Goal: Transaction & Acquisition: Purchase product/service

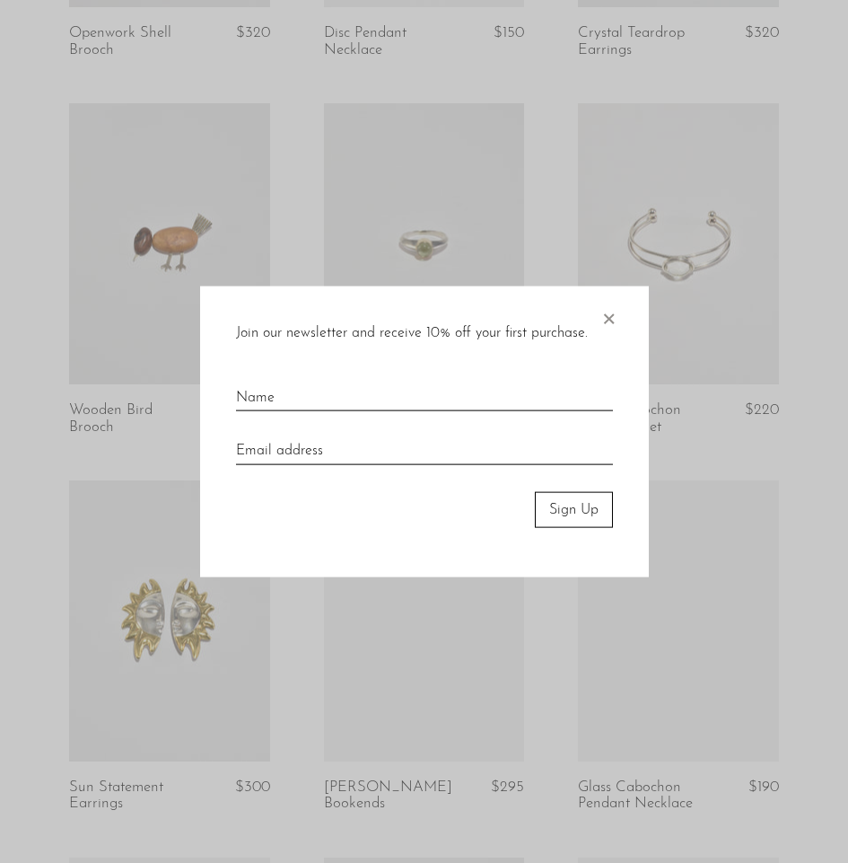
scroll to position [808, 0]
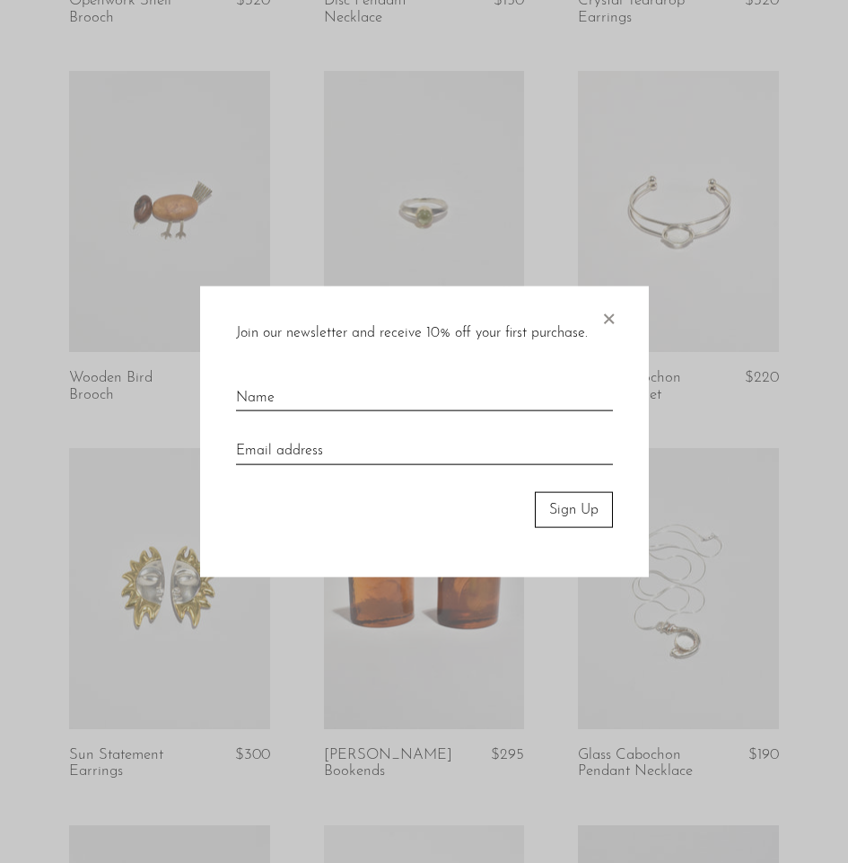
click at [612, 323] on span "×" at bounding box center [609, 313] width 18 height 57
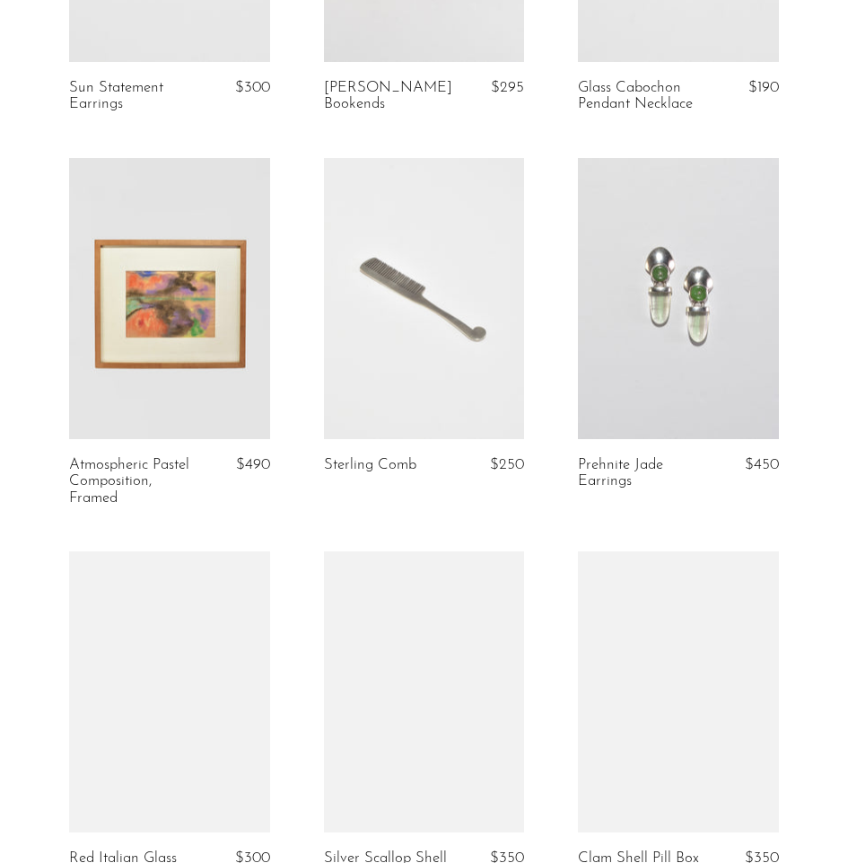
scroll to position [1985, 0]
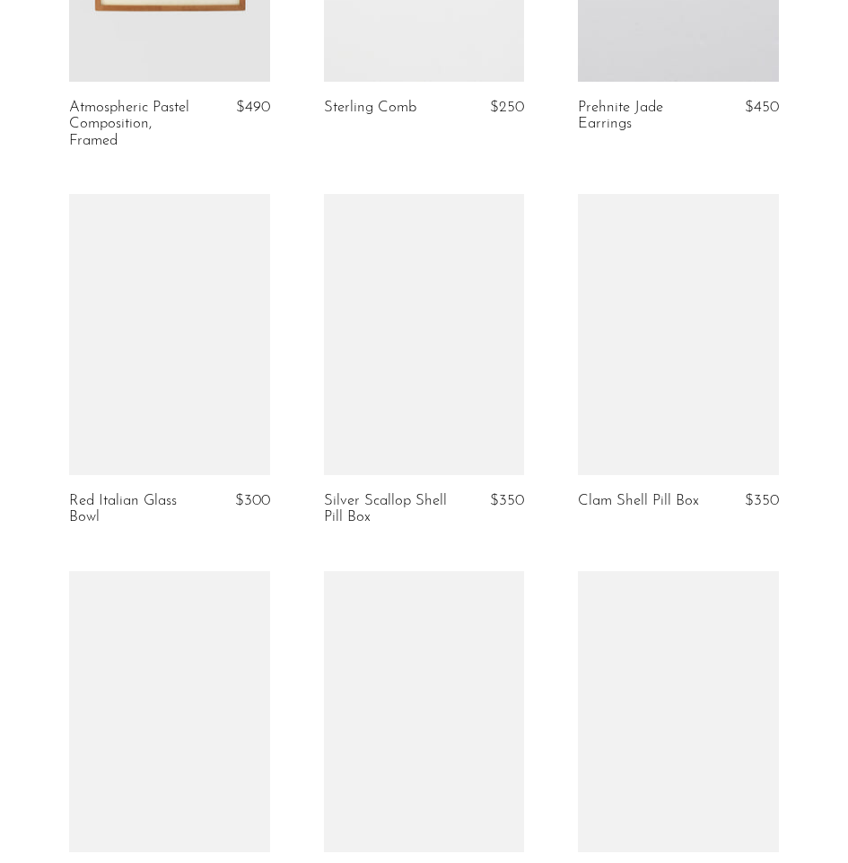
drag, startPoint x: 796, startPoint y: 352, endPoint x: 793, endPoint y: 536, distance: 184.1
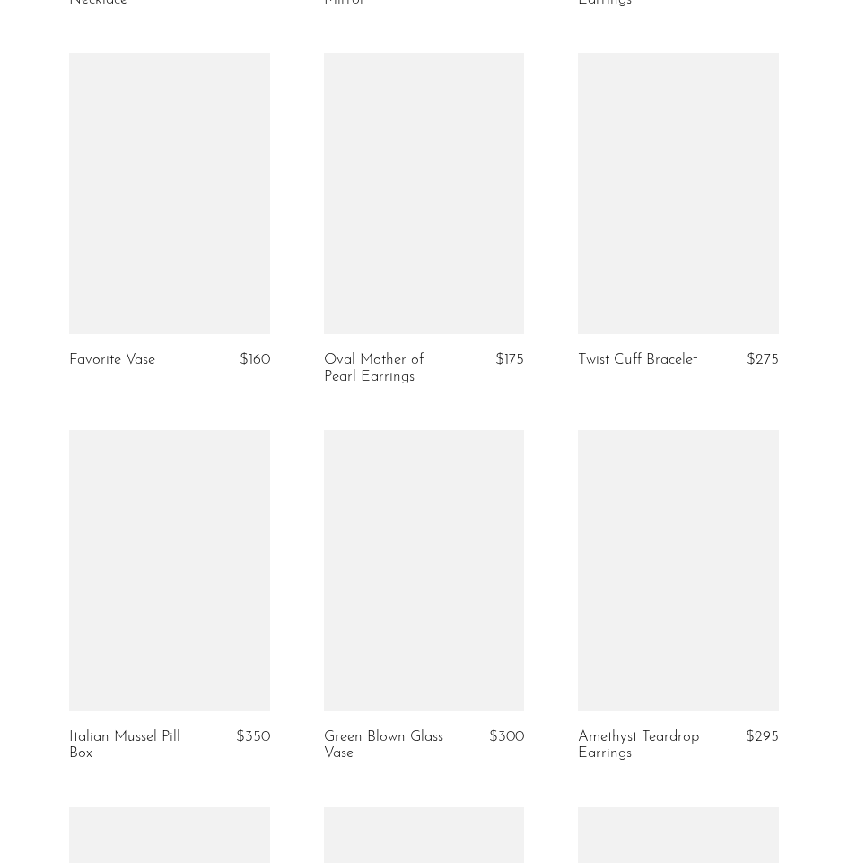
drag, startPoint x: 794, startPoint y: 376, endPoint x: 806, endPoint y: 569, distance: 193.4
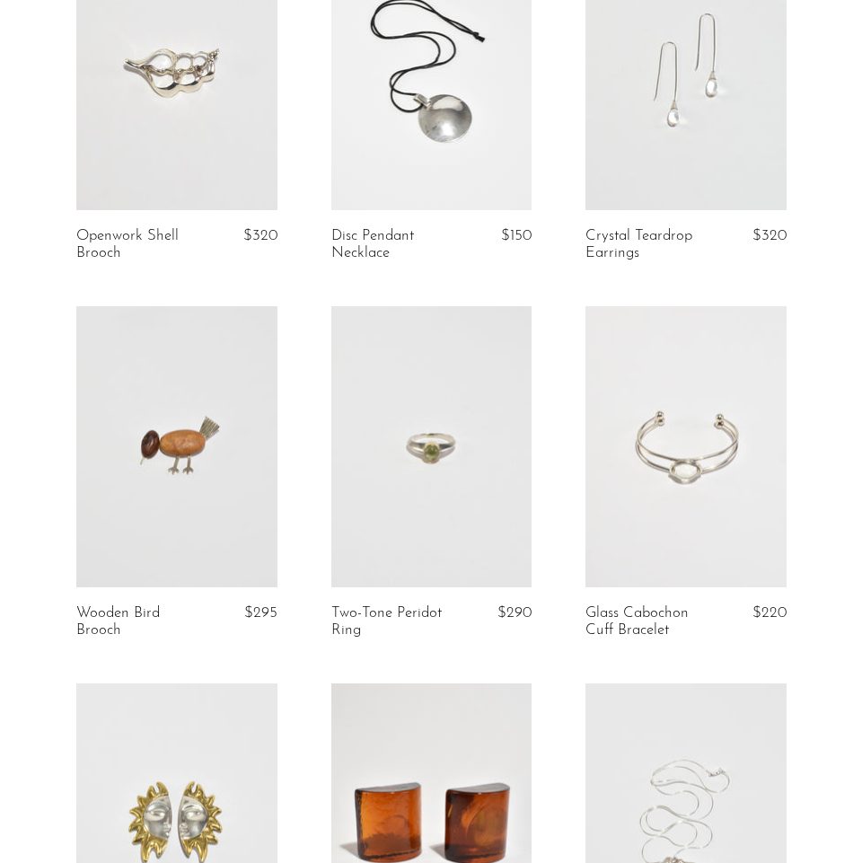
scroll to position [0, 0]
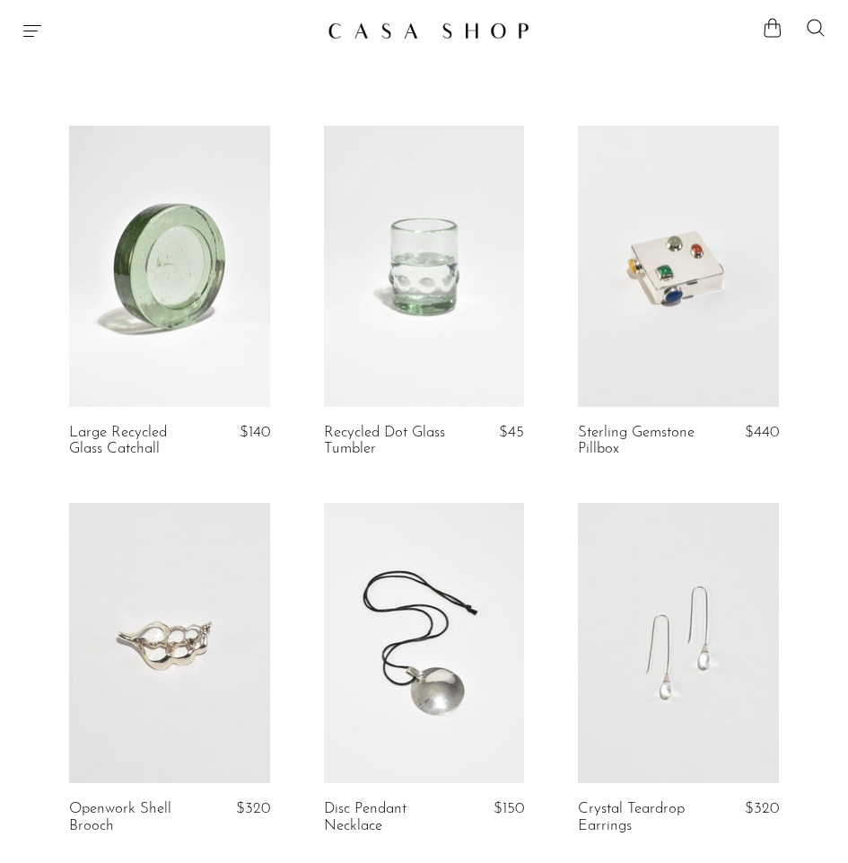
drag, startPoint x: 806, startPoint y: 600, endPoint x: 779, endPoint y: 119, distance: 481.0
click at [25, 30] on icon "Menu" at bounding box center [33, 31] width 22 height 22
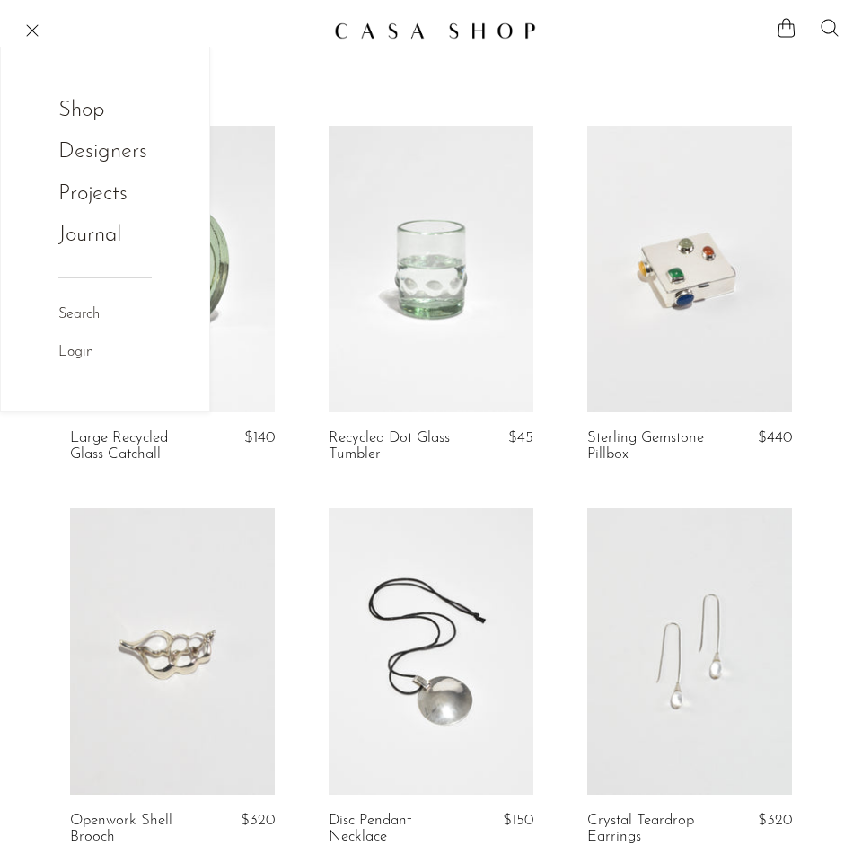
click at [99, 114] on link "Shop" at bounding box center [93, 110] width 70 height 34
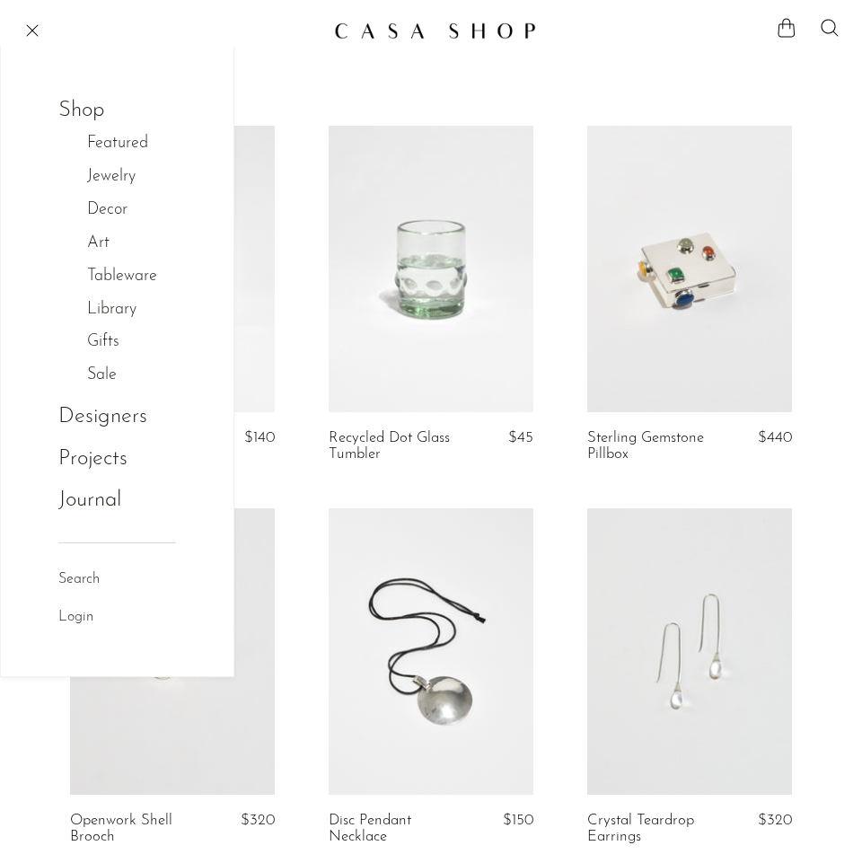
click at [101, 342] on link "Gifts" at bounding box center [112, 342] width 51 height 26
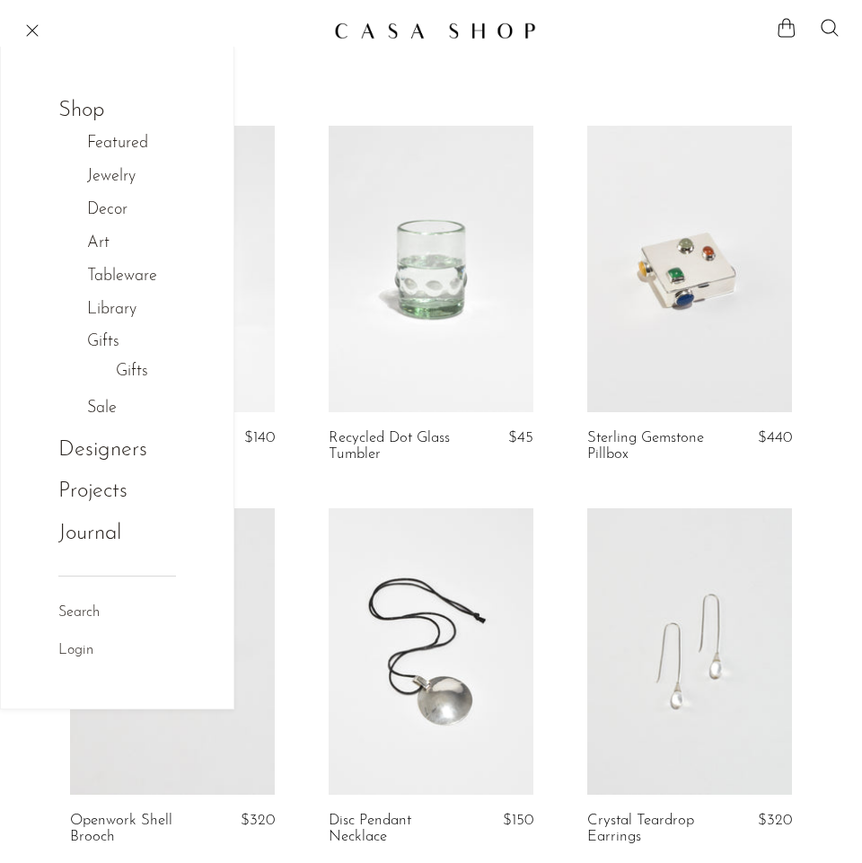
click at [135, 366] on link "Gifts" at bounding box center [132, 372] width 32 height 26
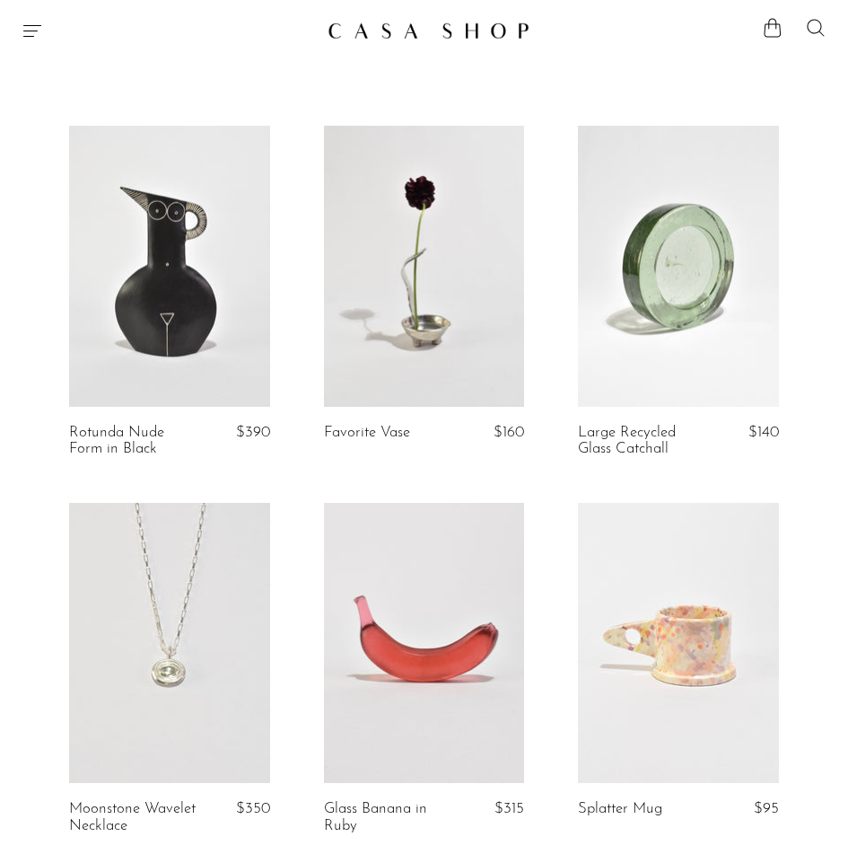
click at [811, 21] on icon at bounding box center [815, 27] width 17 height 17
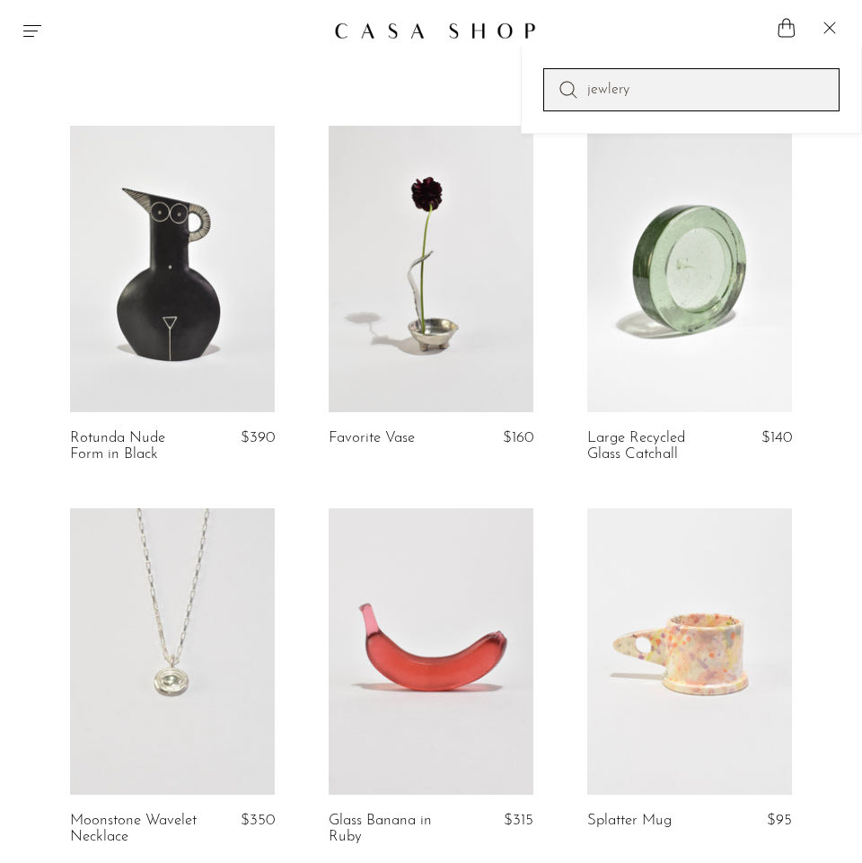
type input "jewlery"
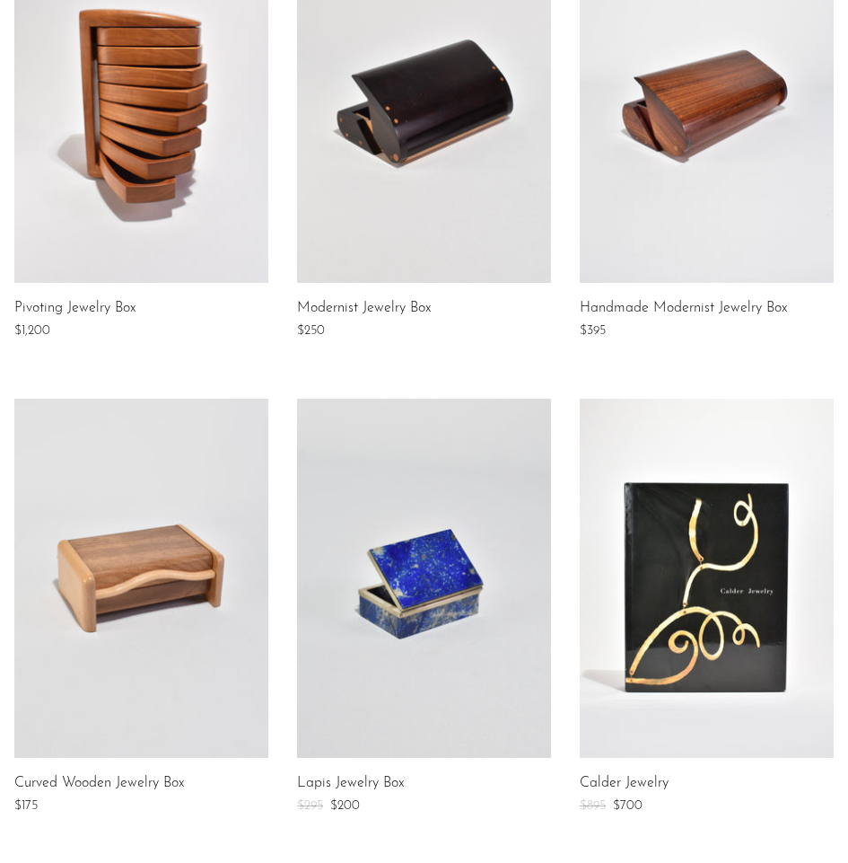
scroll to position [449, 0]
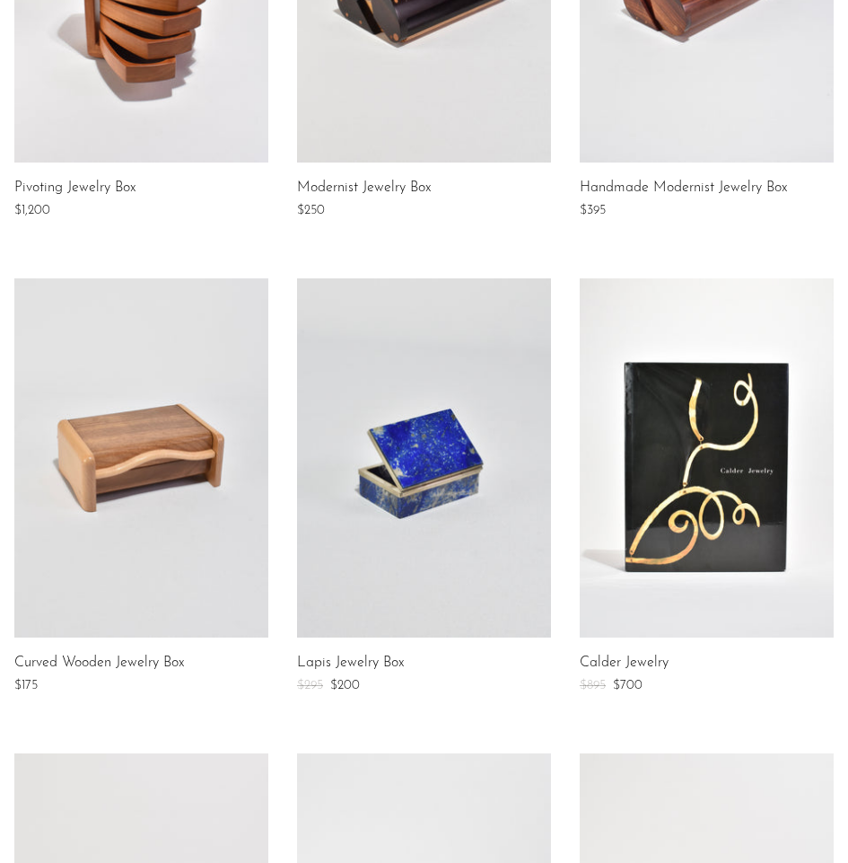
click at [171, 544] on link at bounding box center [141, 457] width 254 height 359
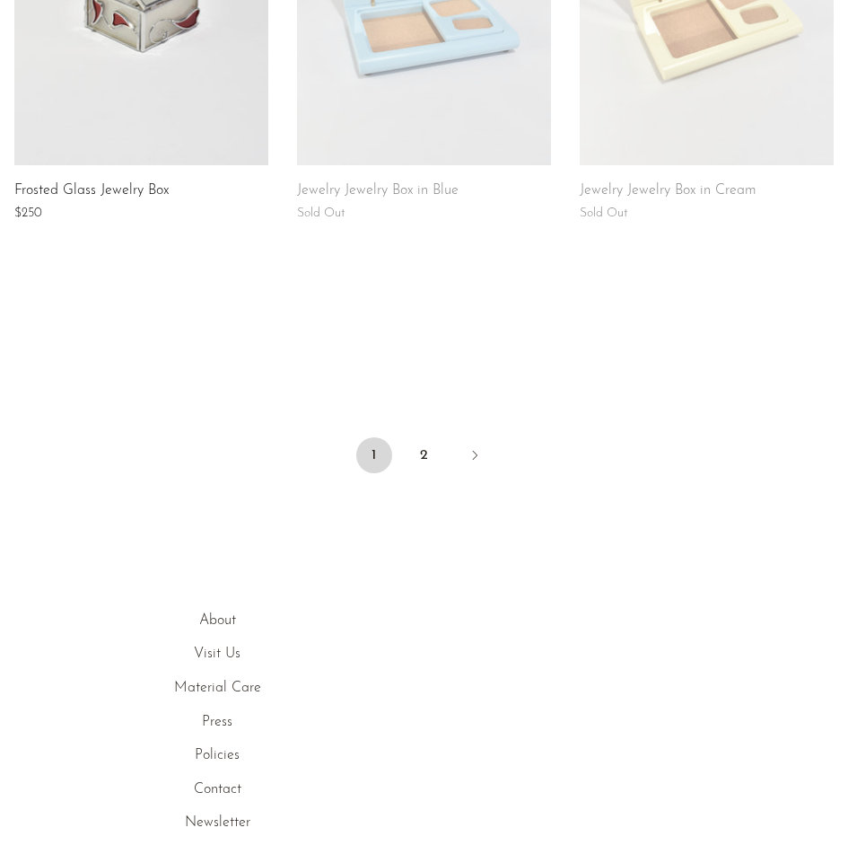
scroll to position [1526, 0]
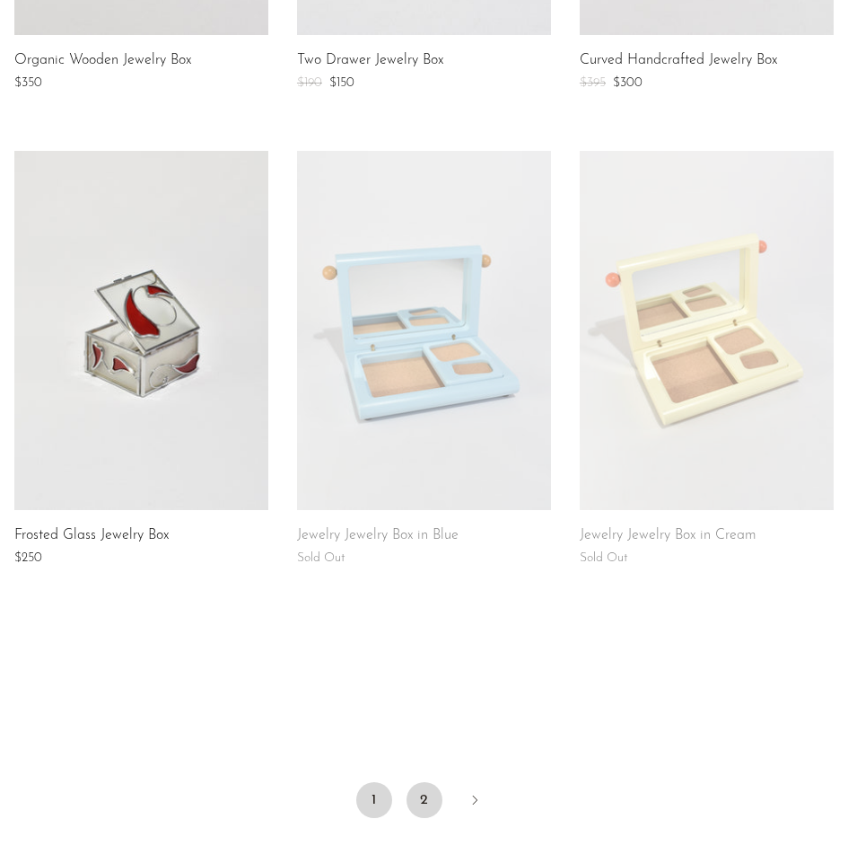
click at [421, 798] on link "2" at bounding box center [425, 800] width 36 height 36
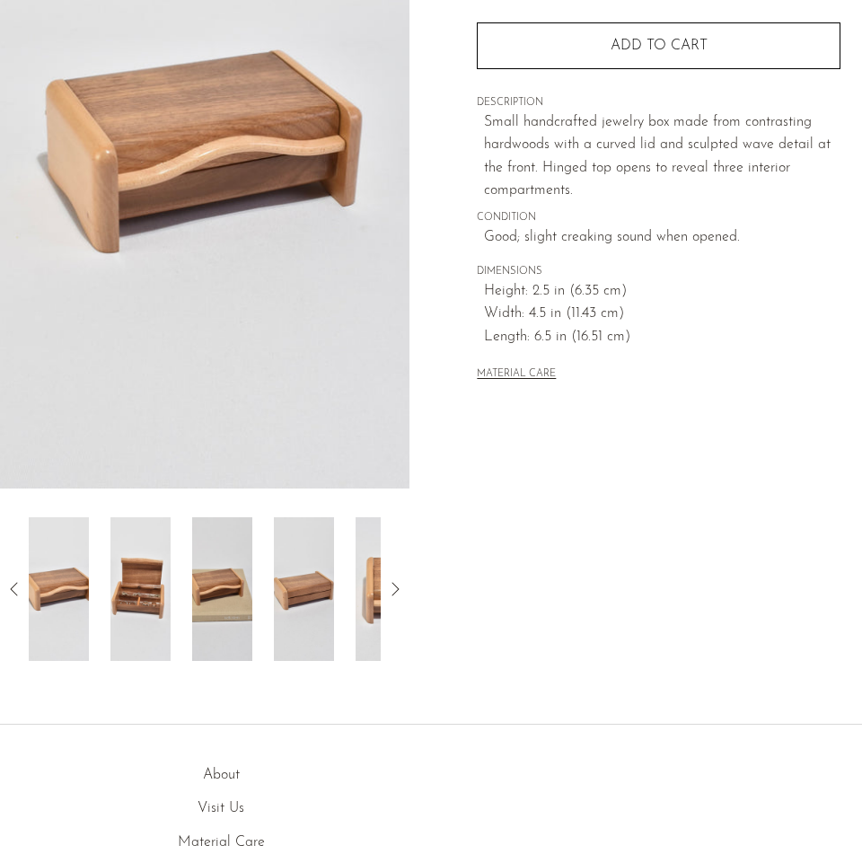
scroll to position [269, 0]
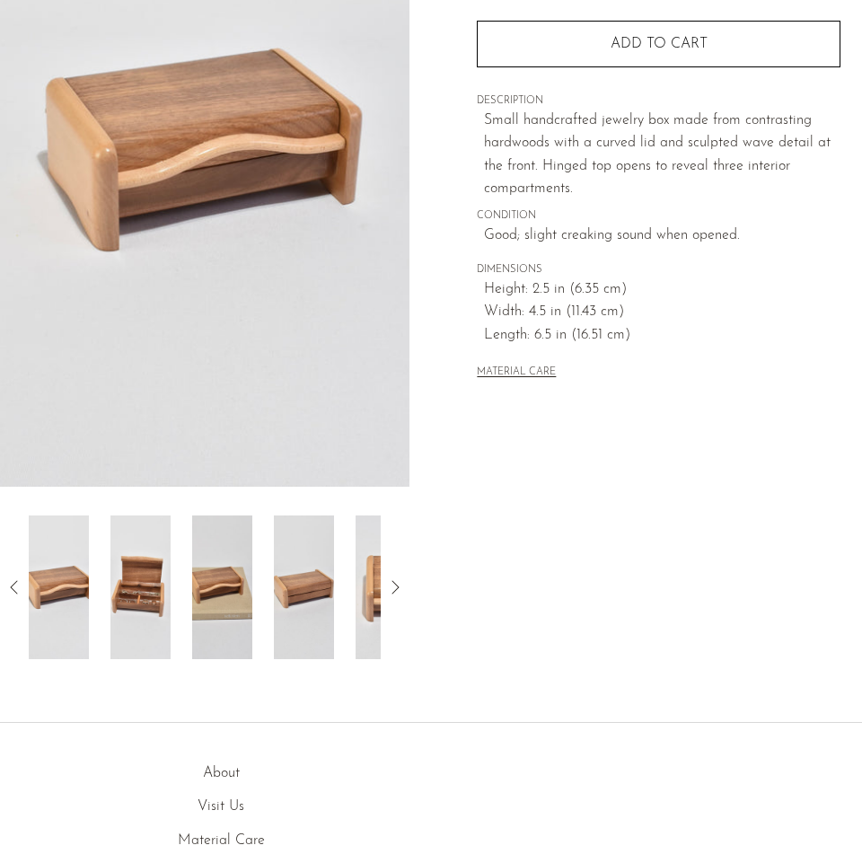
click at [159, 607] on img at bounding box center [140, 587] width 60 height 144
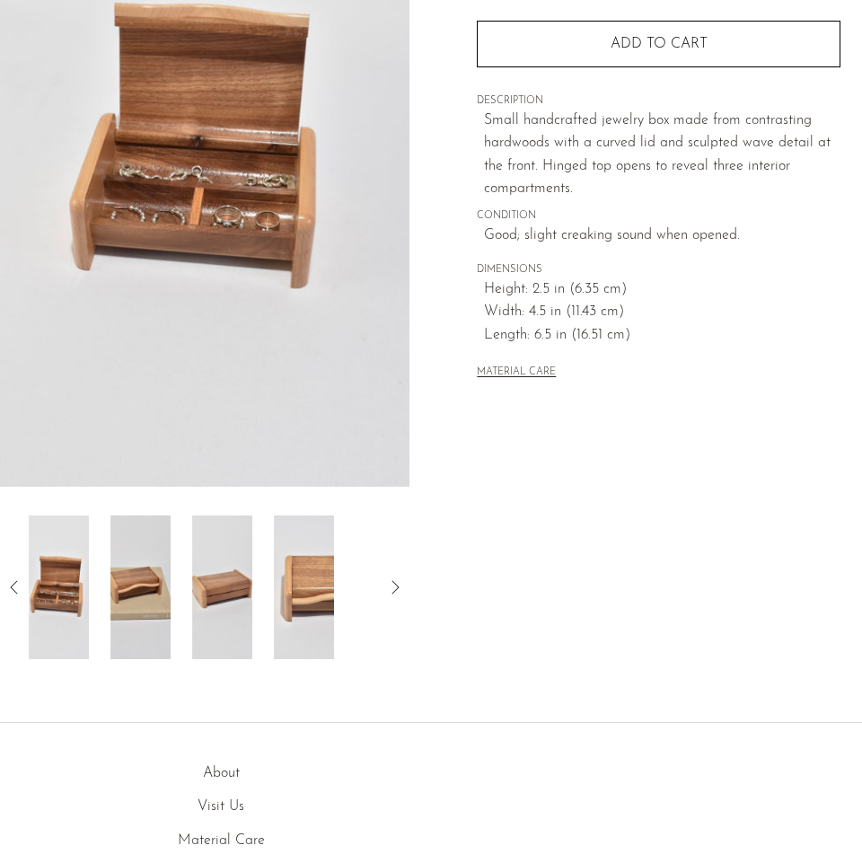
click at [167, 607] on img at bounding box center [140, 587] width 60 height 144
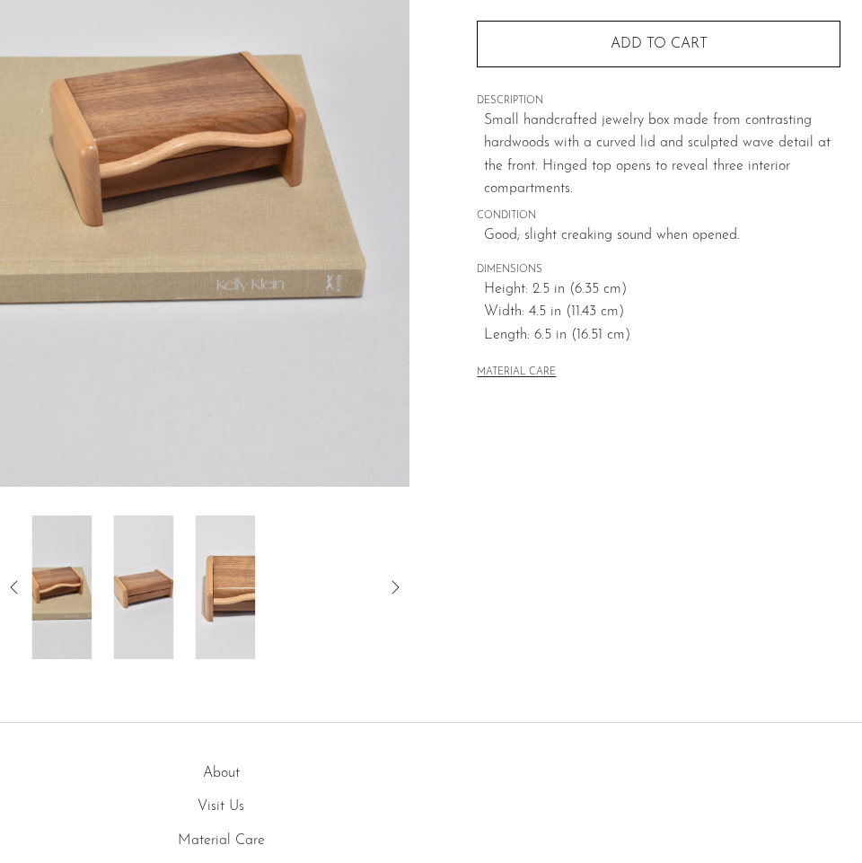
click at [217, 603] on img at bounding box center [225, 587] width 60 height 144
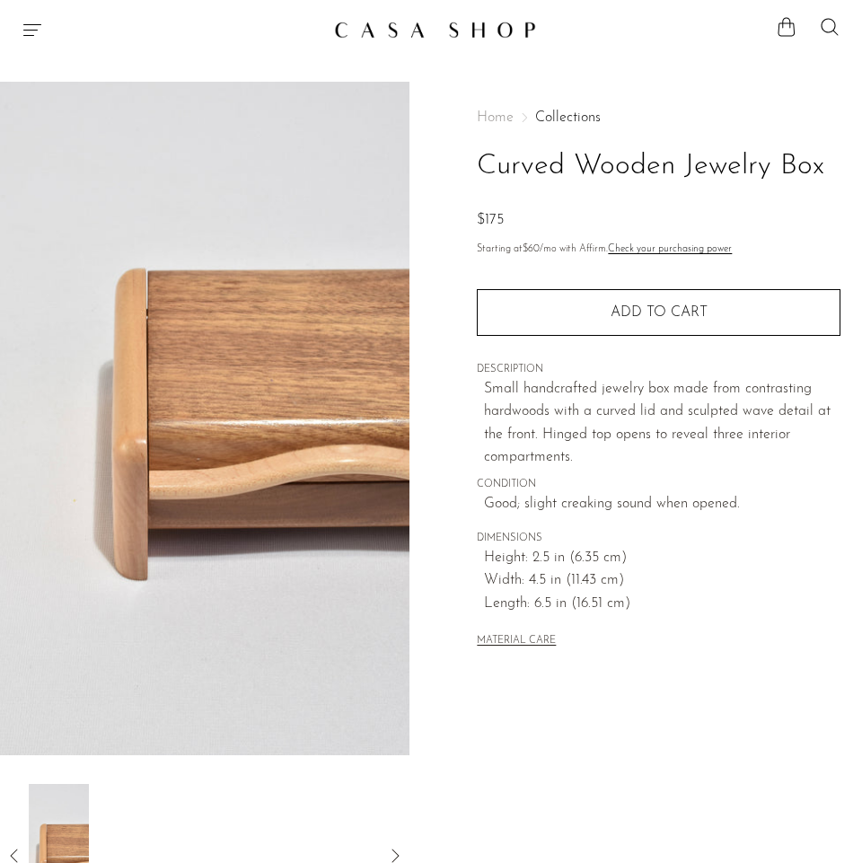
scroll to position [0, 0]
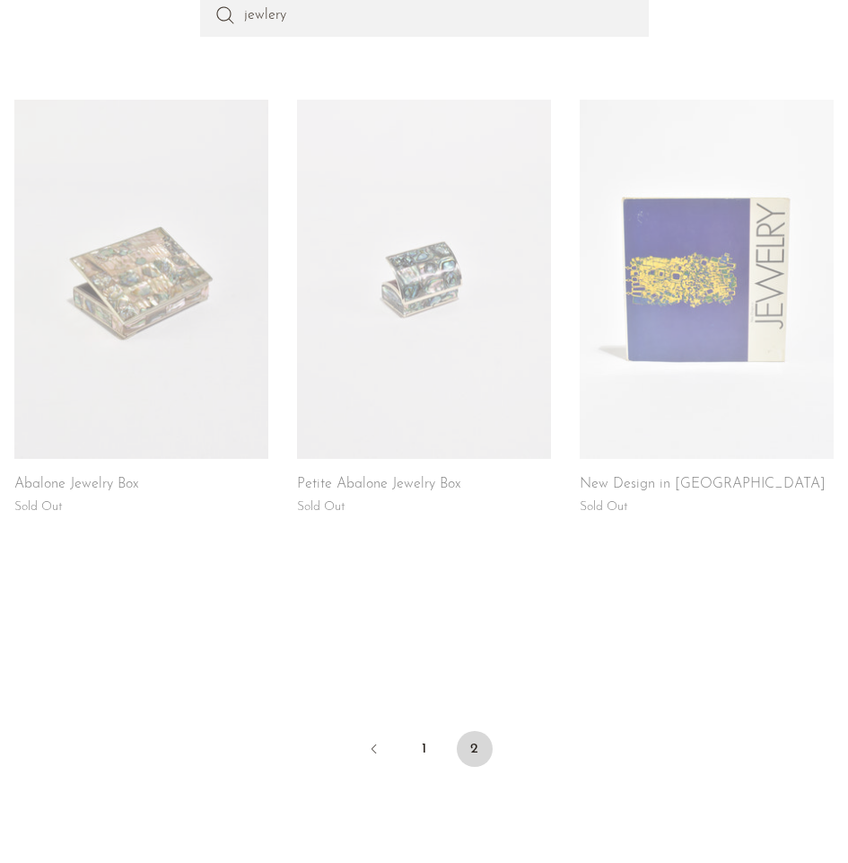
scroll to position [269, 0]
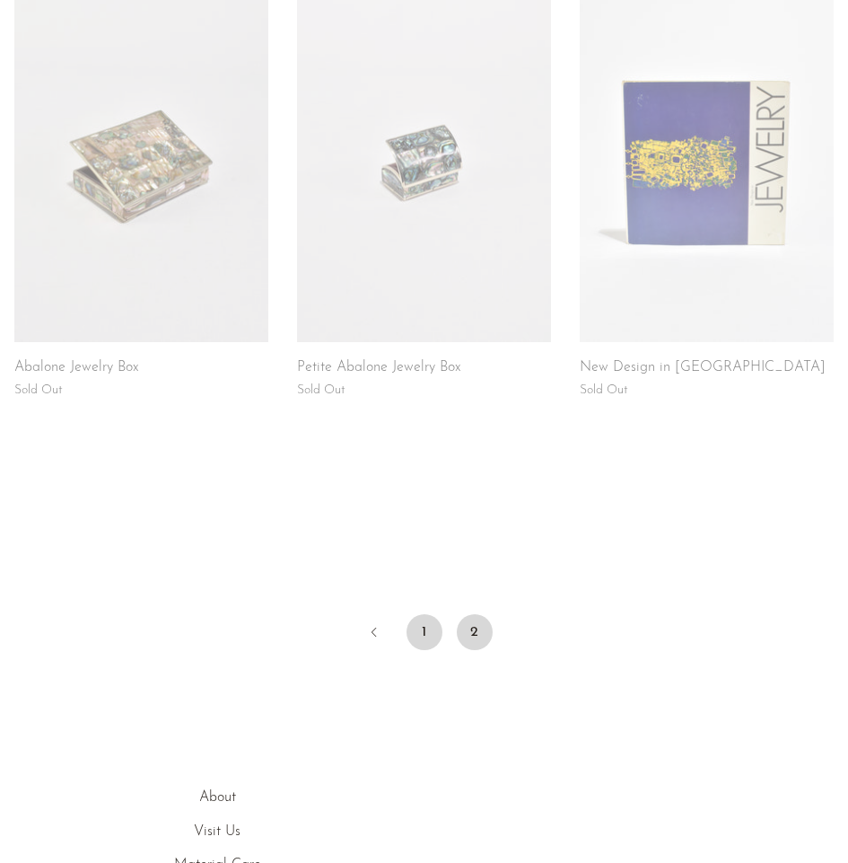
click at [423, 627] on link "1" at bounding box center [425, 632] width 36 height 36
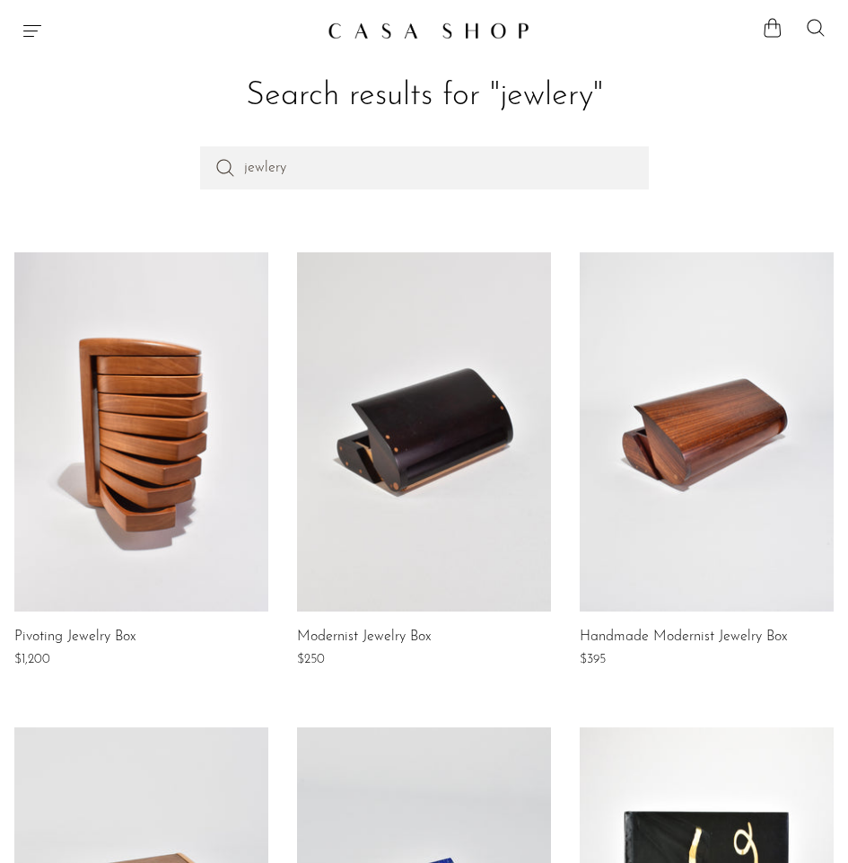
click at [456, 489] on link at bounding box center [424, 431] width 254 height 359
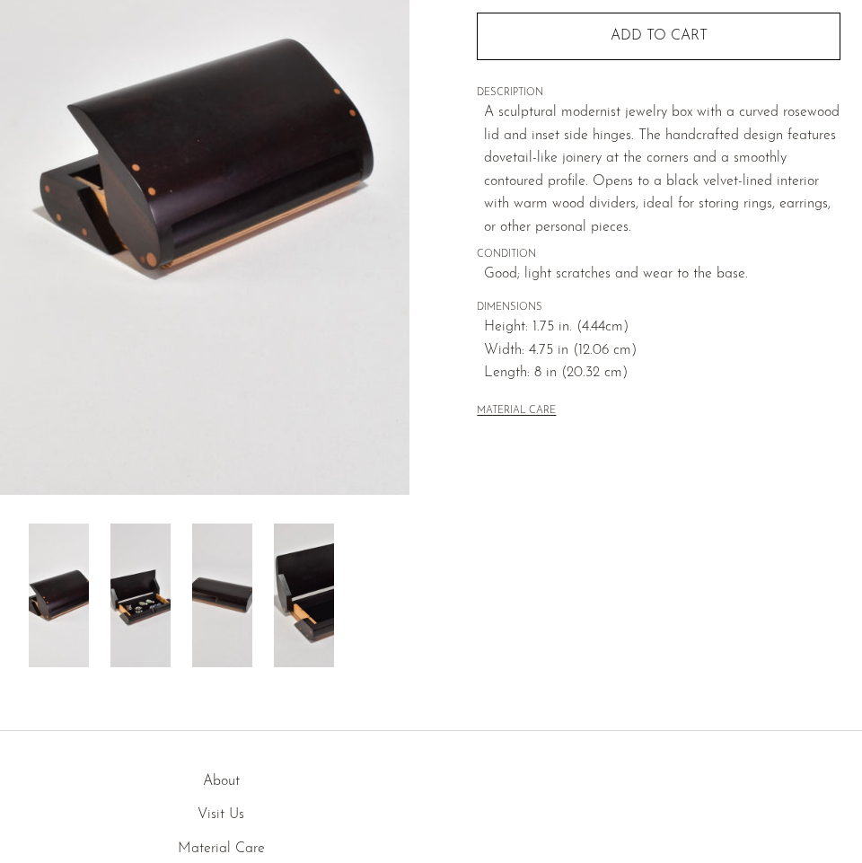
scroll to position [269, 0]
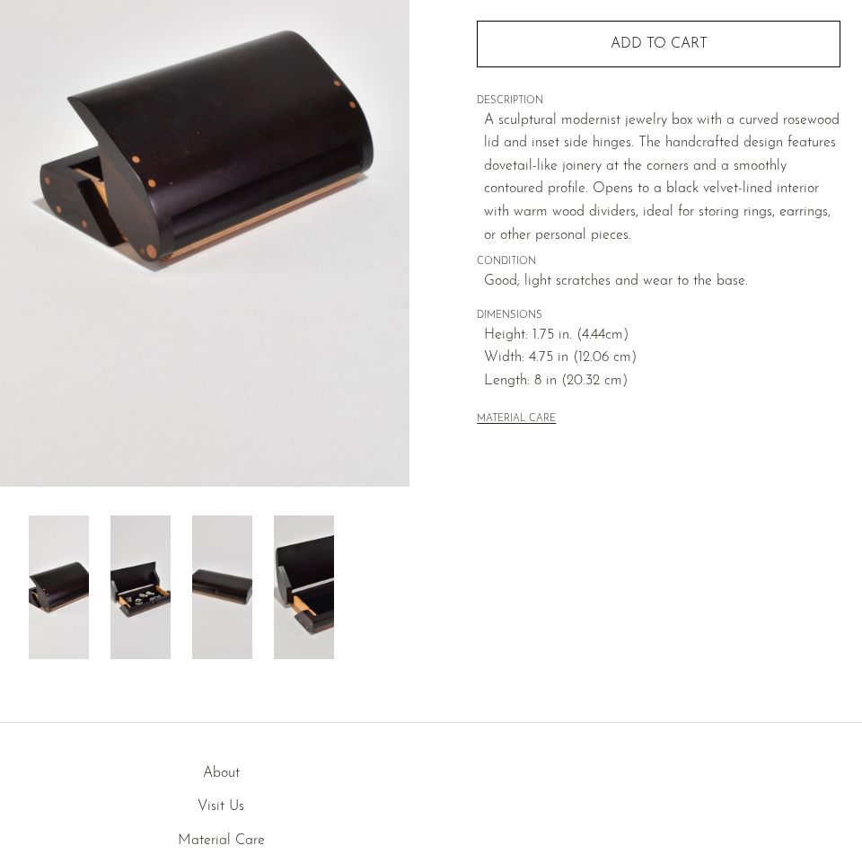
click at [149, 599] on img at bounding box center [140, 587] width 60 height 144
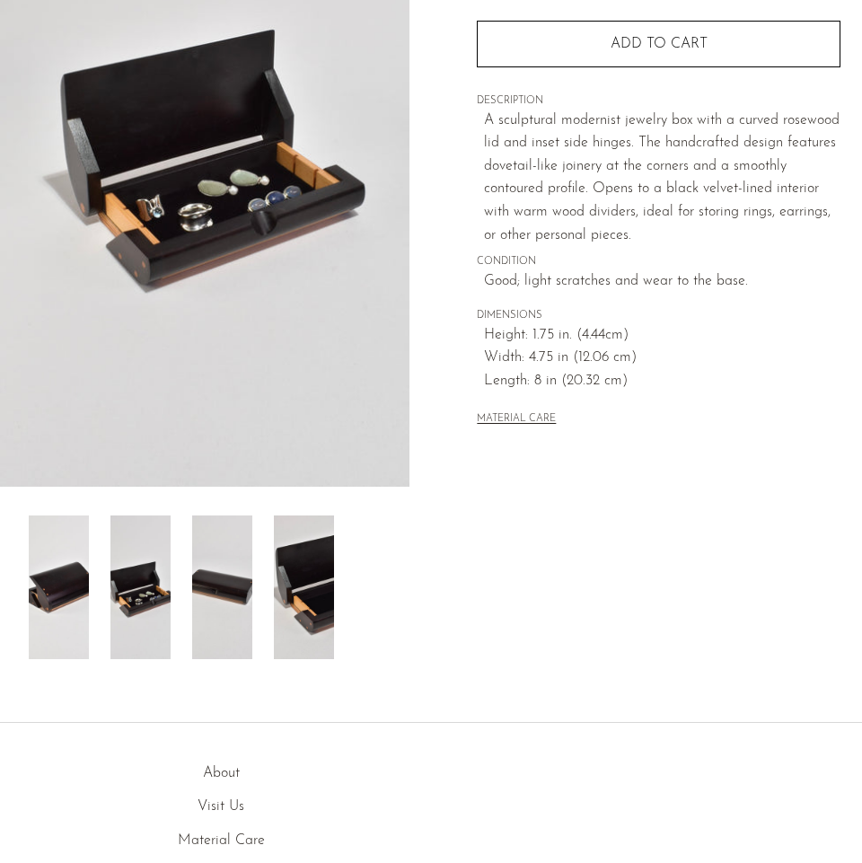
click at [211, 594] on img at bounding box center [222, 587] width 60 height 144
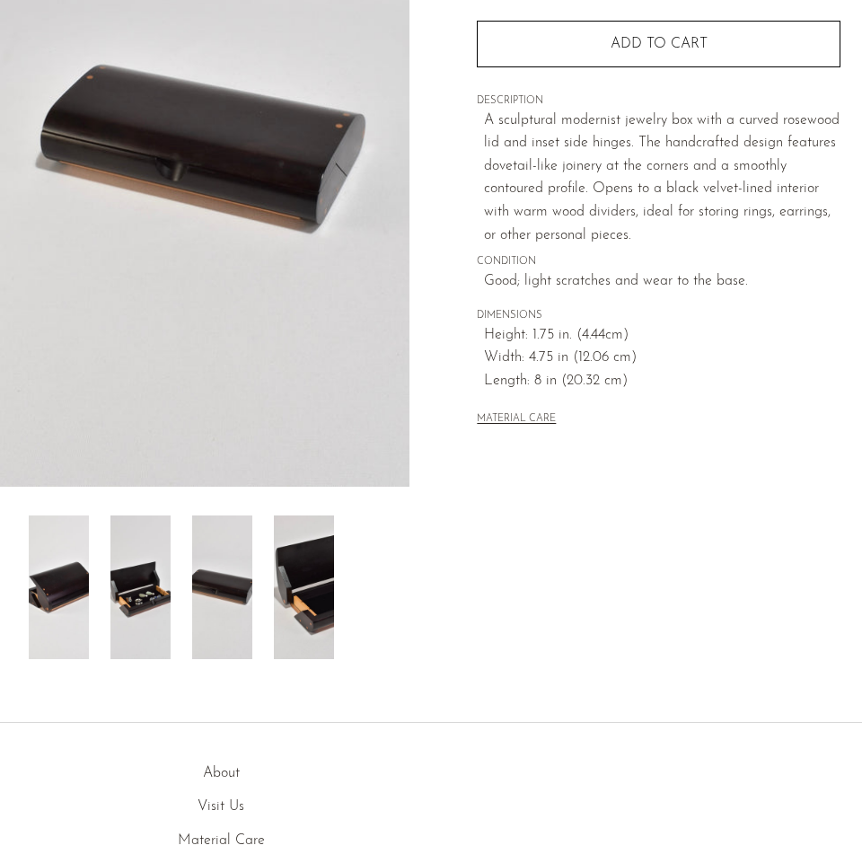
click at [298, 594] on img at bounding box center [304, 587] width 60 height 144
